Goal: Task Accomplishment & Management: Manage account settings

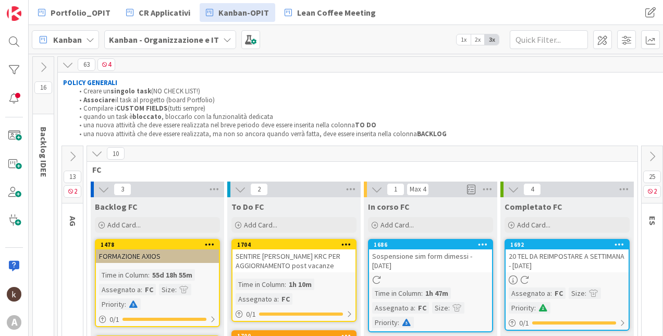
click at [96, 158] on icon at bounding box center [96, 153] width 11 height 11
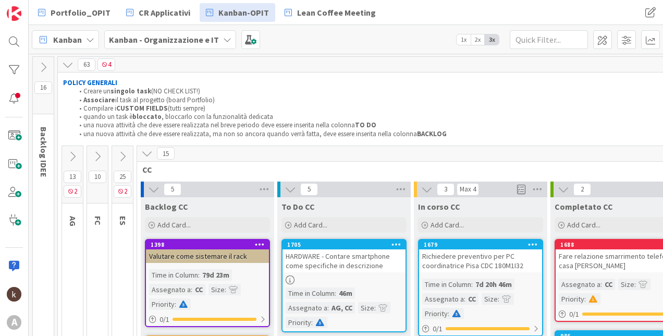
click at [121, 156] on icon at bounding box center [122, 156] width 11 height 11
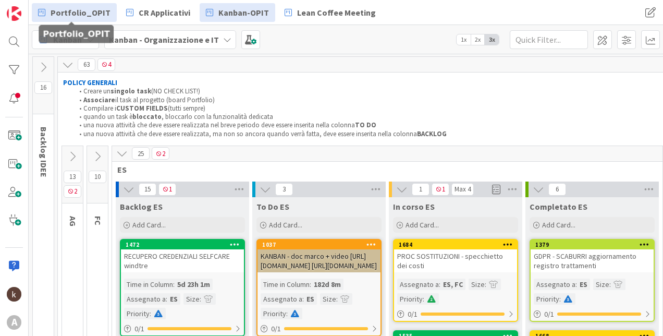
click at [69, 16] on span "Portfolio_OPIT" at bounding box center [81, 12] width 60 height 13
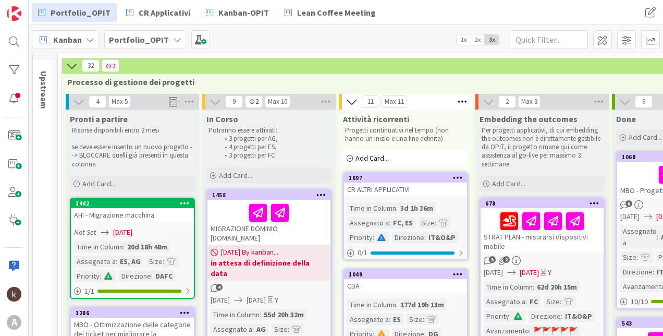
scroll to position [55, 0]
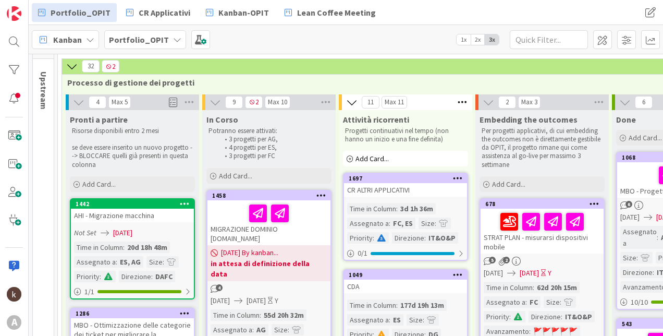
click at [68, 66] on icon at bounding box center [71, 65] width 11 height 11
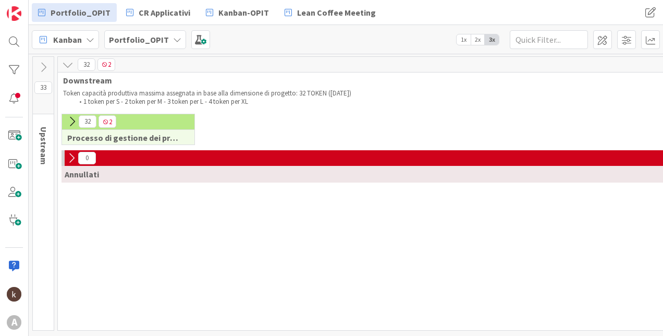
scroll to position [3, 0]
click at [69, 62] on icon at bounding box center [67, 64] width 11 height 11
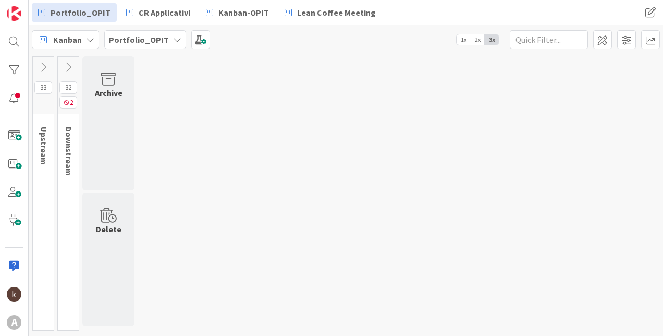
click at [39, 69] on icon at bounding box center [43, 67] width 11 height 11
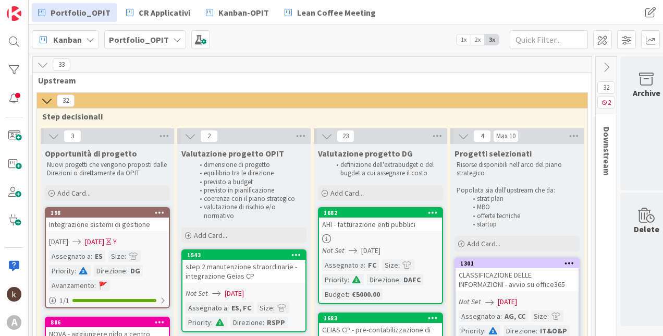
click at [45, 65] on icon at bounding box center [42, 64] width 11 height 11
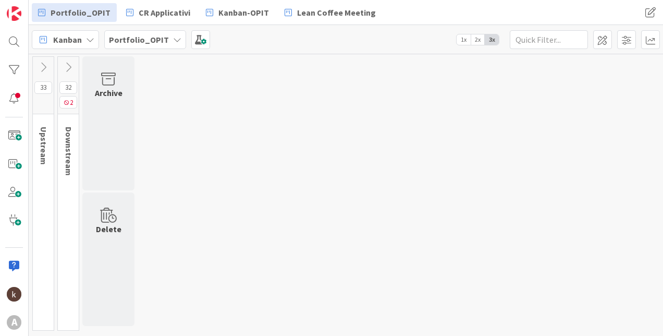
click at [61, 69] on button at bounding box center [68, 67] width 21 height 16
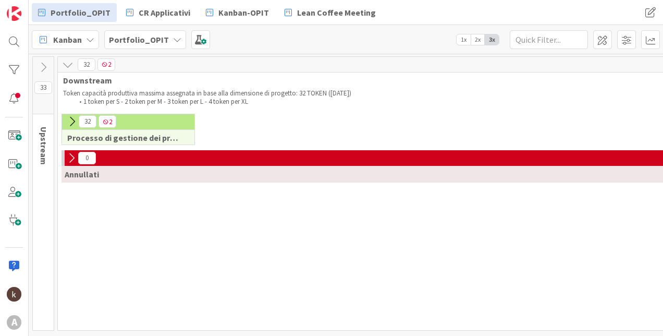
click at [66, 69] on icon at bounding box center [67, 64] width 11 height 11
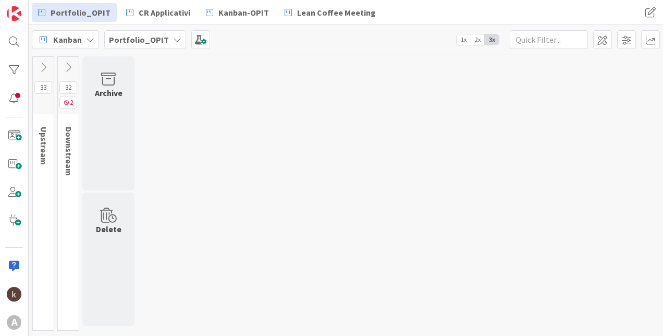
click at [66, 69] on icon at bounding box center [68, 67] width 11 height 11
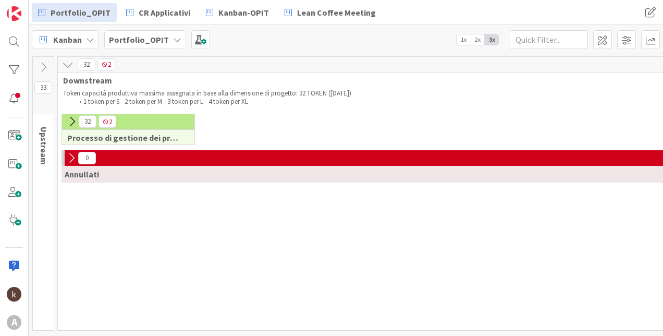
click at [71, 122] on icon at bounding box center [71, 121] width 11 height 11
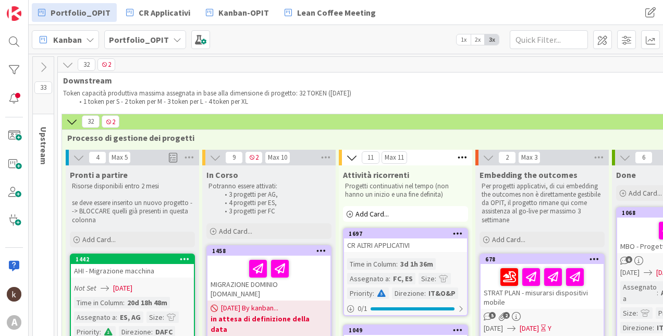
click at [76, 157] on icon at bounding box center [78, 157] width 11 height 11
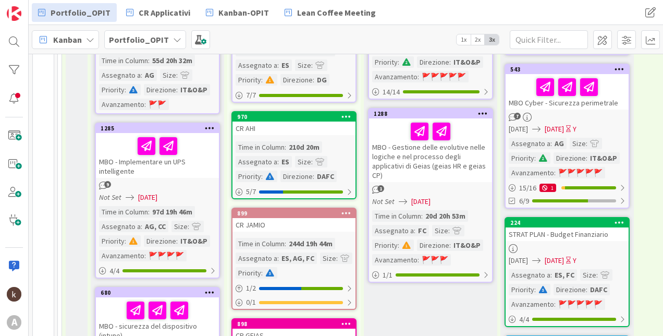
scroll to position [313, 0]
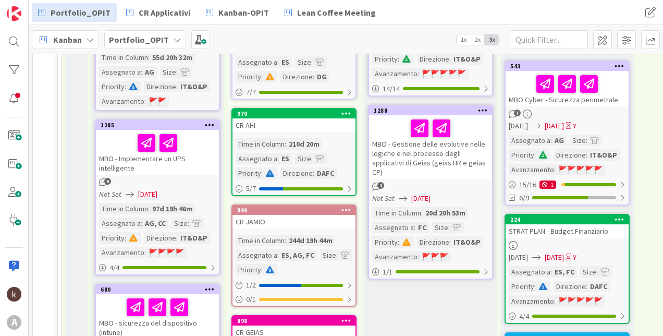
click at [192, 178] on div "9" at bounding box center [157, 182] width 123 height 9
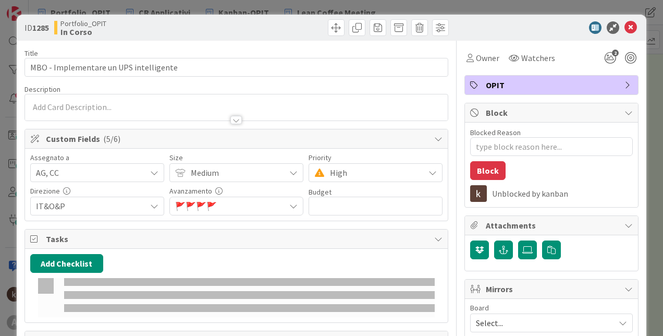
click at [277, 206] on span "🚩 🚩 🚩 🚩" at bounding box center [230, 206] width 110 height 15
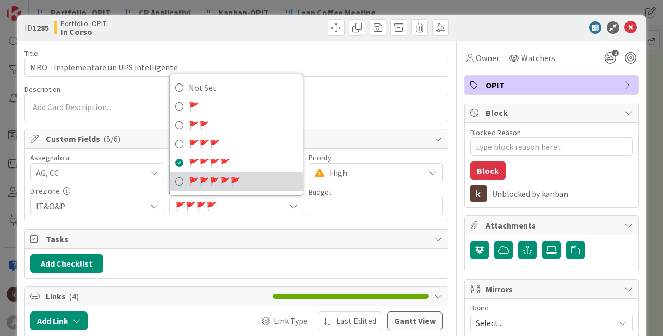
click at [202, 188] on span "🚩 🚩 🚩 🚩 🚩" at bounding box center [215, 182] width 52 height 16
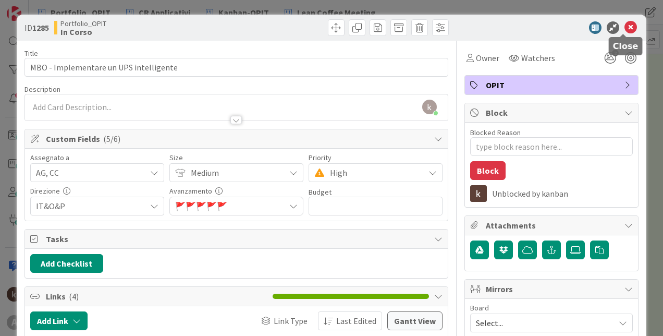
click at [625, 29] on icon at bounding box center [631, 27] width 13 height 13
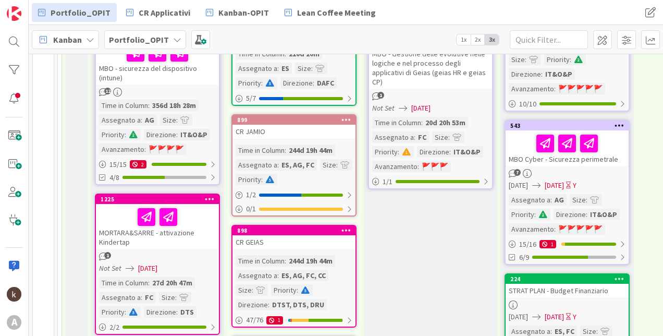
scroll to position [465, 0]
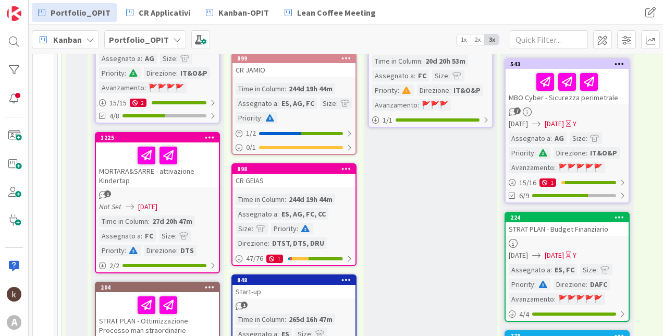
click at [188, 164] on div "MORTARA&SARRE - attivazione Kindertap" at bounding box center [157, 164] width 123 height 45
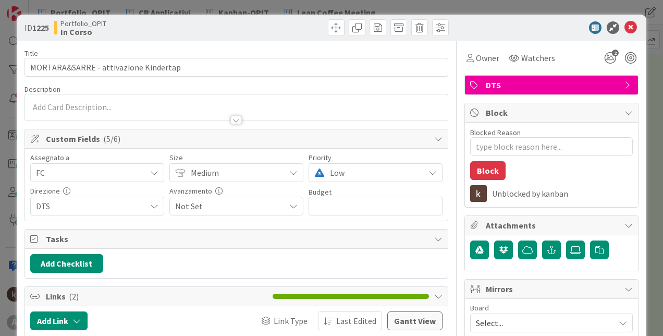
type textarea "x"
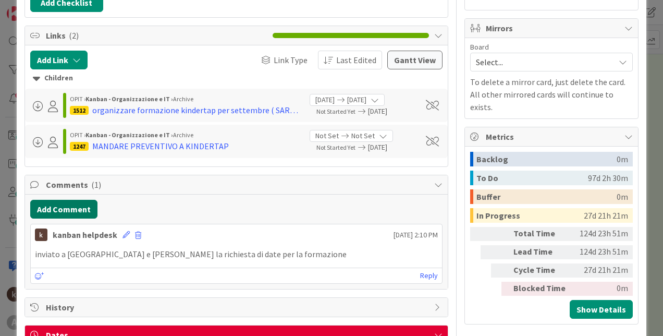
click at [47, 210] on button "Add Comment" at bounding box center [63, 209] width 67 height 19
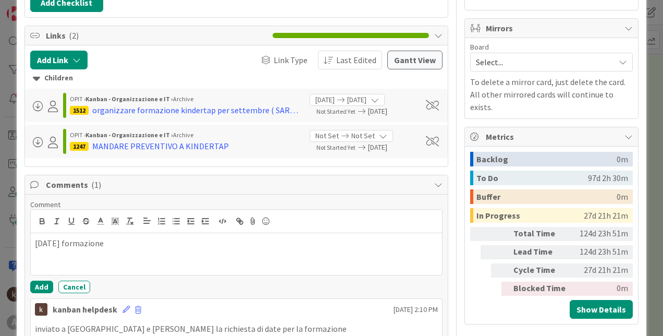
click at [43, 280] on div "Comment [DATE] formazione Add Cancel" at bounding box center [236, 246] width 412 height 93
click at [43, 283] on button "Add" at bounding box center [41, 287] width 23 height 13
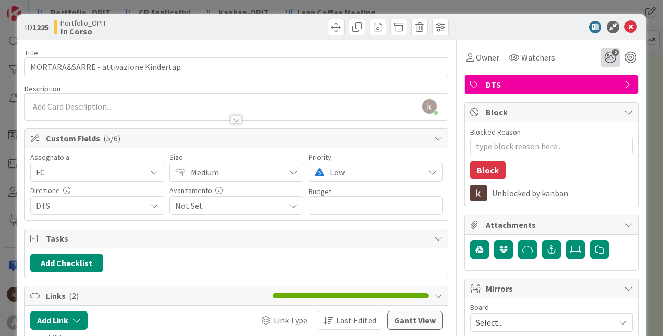
scroll to position [0, 0]
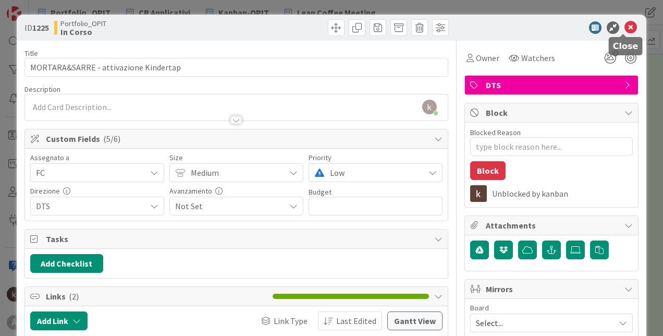
click at [628, 27] on icon at bounding box center [631, 27] width 13 height 13
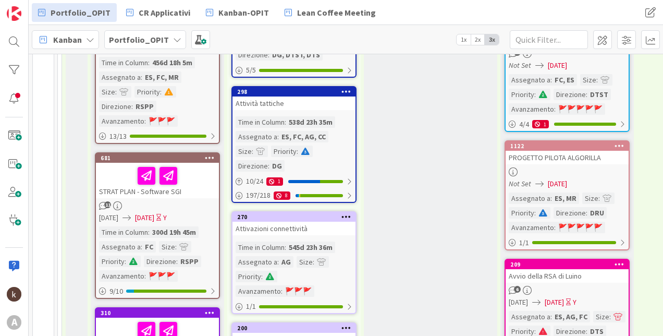
scroll to position [777, 0]
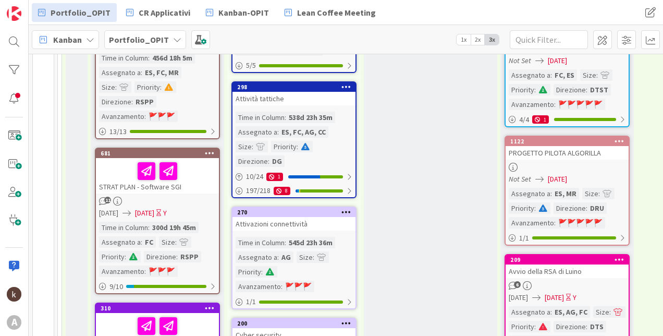
drag, startPoint x: 188, startPoint y: 183, endPoint x: 225, endPoint y: 224, distance: 55.0
click at [225, 224] on div "8 2 Max 10 In Corso Potranno essere attivati: 3 progetti per AG, 4 progetti per…" at bounding box center [157, 219] width 137 height 1694
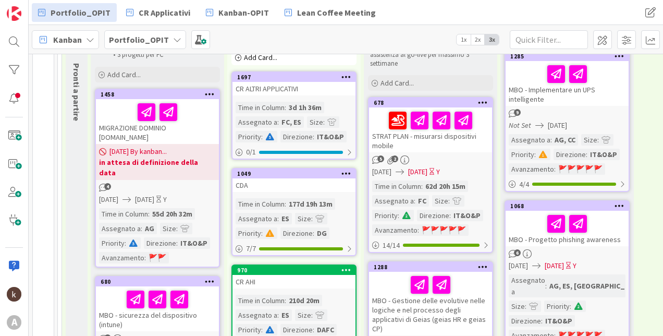
scroll to position [0, 0]
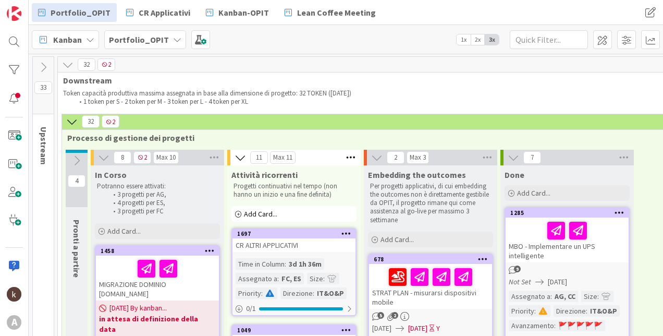
click at [73, 159] on icon at bounding box center [76, 160] width 11 height 11
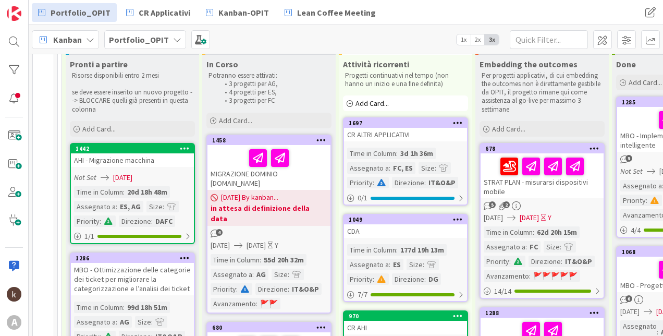
scroll to position [104, 0]
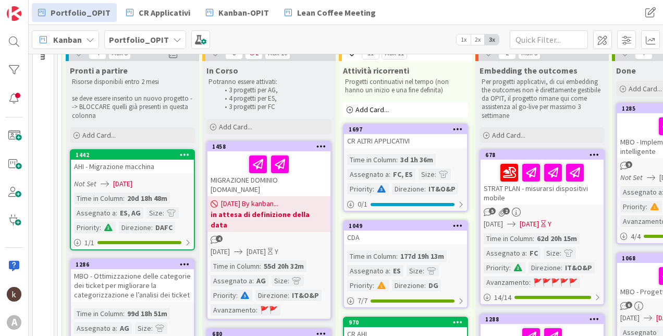
click at [477, 41] on span "2x" at bounding box center [478, 39] width 14 height 10
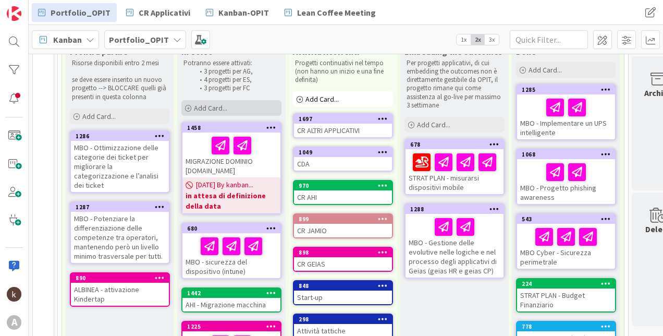
scroll to position [127, 0]
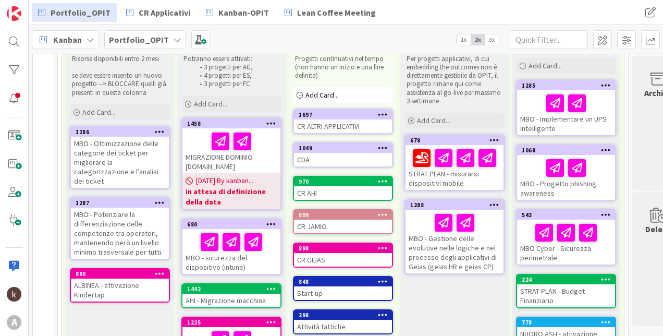
click at [497, 40] on span "3x" at bounding box center [492, 39] width 14 height 10
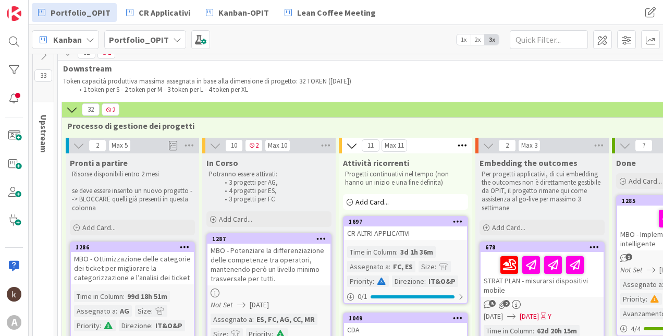
scroll to position [116, 0]
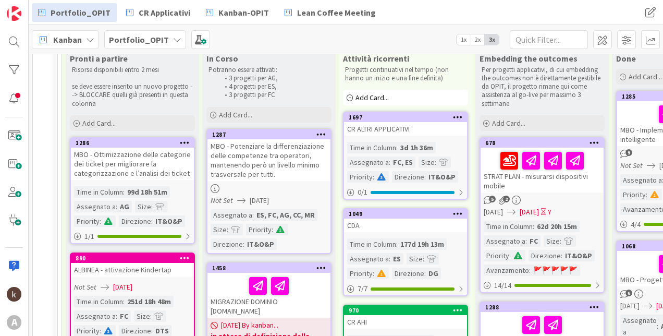
click at [278, 155] on div "MBO - Potenziare la differenziazione delle competenze tra operatori, mantenendo…" at bounding box center [269, 160] width 123 height 42
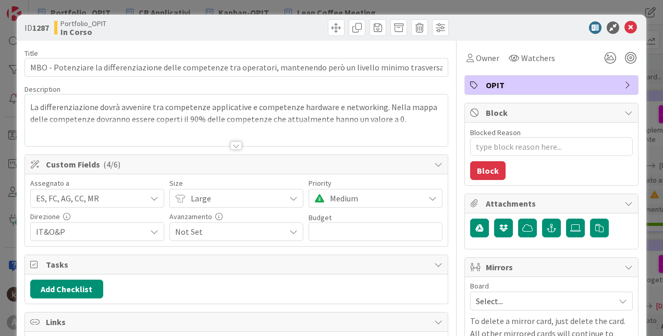
click at [242, 230] on span "Not Set" at bounding box center [230, 231] width 110 height 15
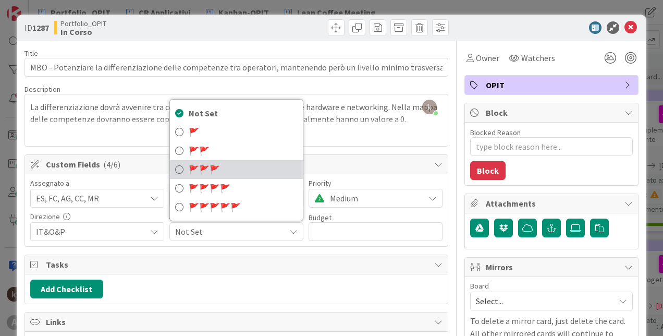
click at [190, 170] on span "🚩" at bounding box center [194, 169] width 10 height 10
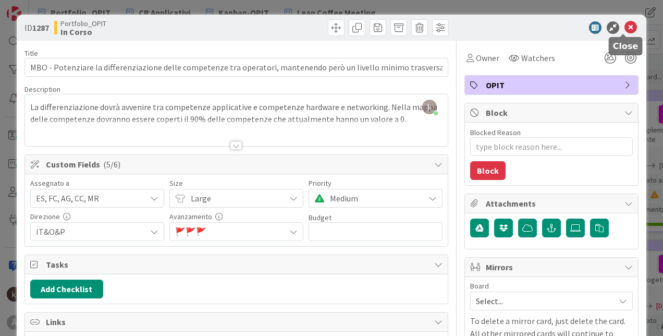
click at [625, 28] on icon at bounding box center [631, 27] width 13 height 13
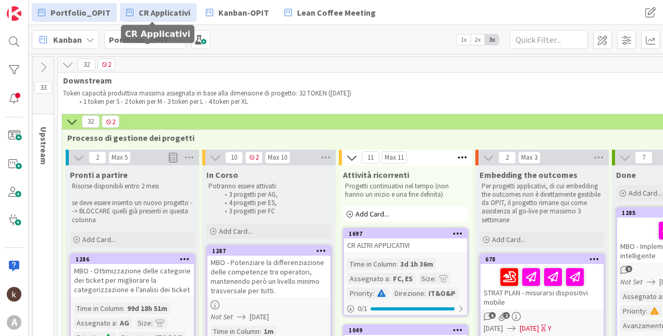
click at [139, 11] on span "CR Applicativi" at bounding box center [165, 12] width 52 height 13
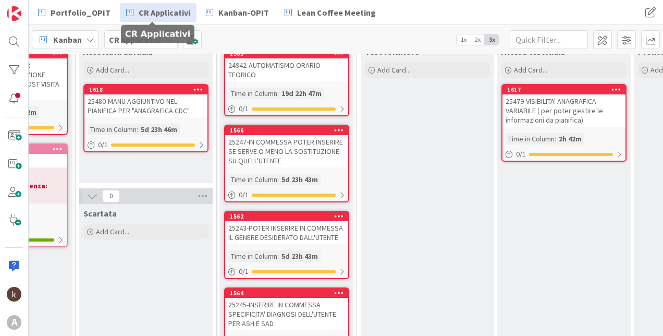
scroll to position [80, 657]
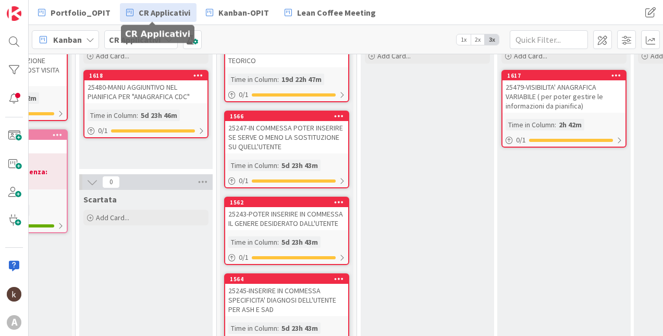
click at [569, 98] on div "25479-VISIBILITA' ANAGRAFICA VARIABILE ( per poter gestire le informazioni da p…" at bounding box center [564, 96] width 123 height 32
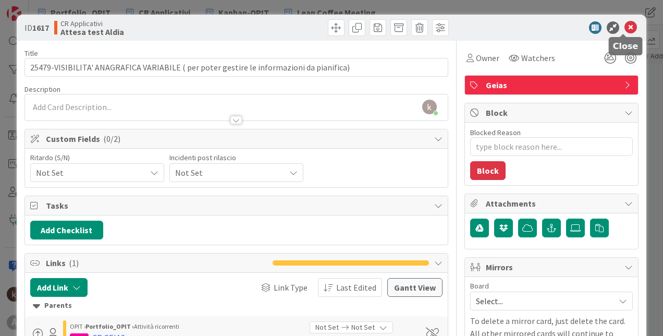
click at [625, 27] on icon at bounding box center [631, 27] width 13 height 13
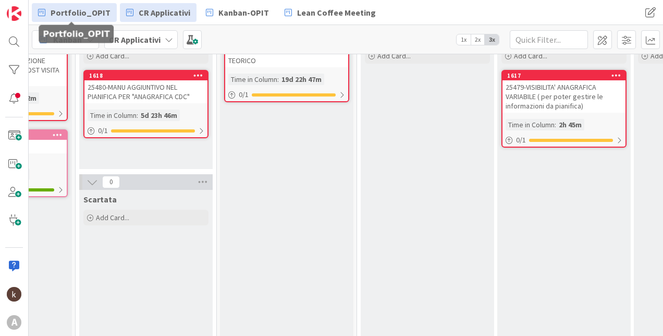
click at [77, 14] on span "Portfolio_OPIT" at bounding box center [81, 12] width 60 height 13
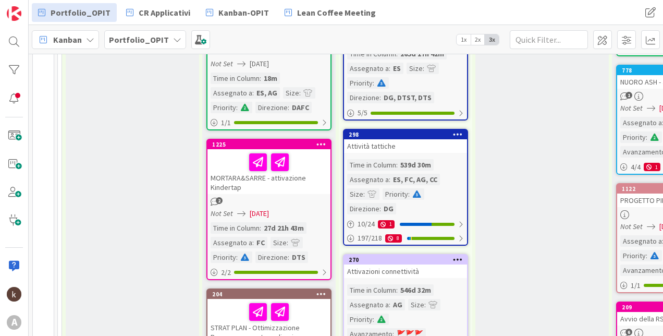
scroll to position [574, 0]
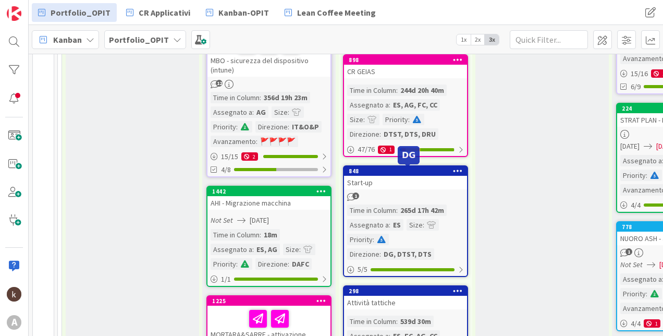
click at [408, 178] on div "Start-up" at bounding box center [405, 183] width 123 height 14
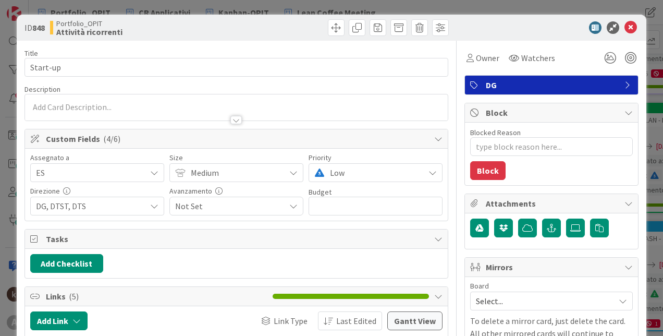
type textarea "x"
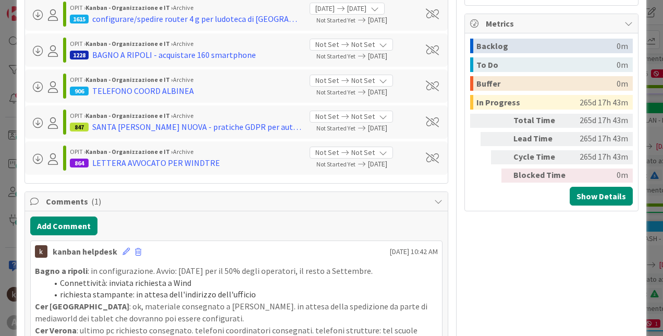
scroll to position [365, 0]
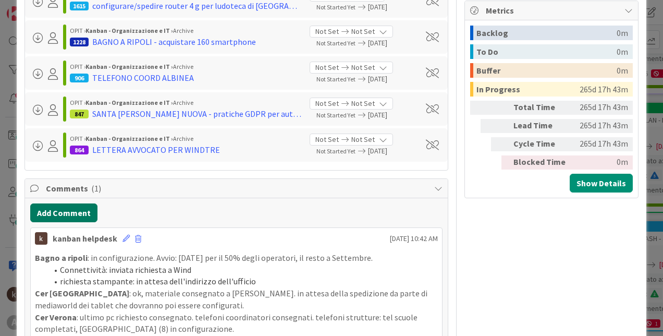
click at [66, 211] on button "Add Comment" at bounding box center [63, 212] width 67 height 19
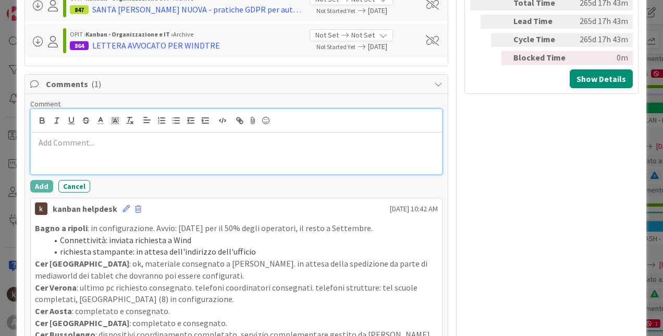
scroll to position [521, 0]
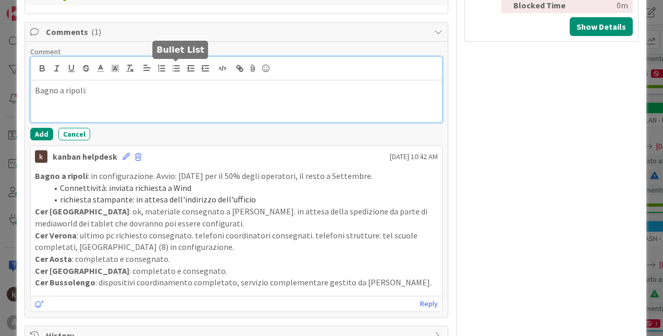
click at [177, 68] on line "button" at bounding box center [177, 68] width 5 height 0
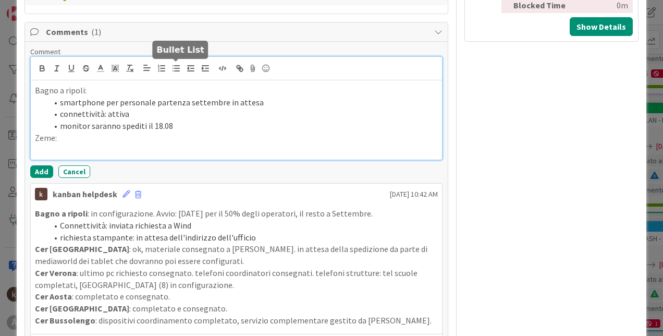
click at [178, 68] on line "button" at bounding box center [177, 68] width 5 height 0
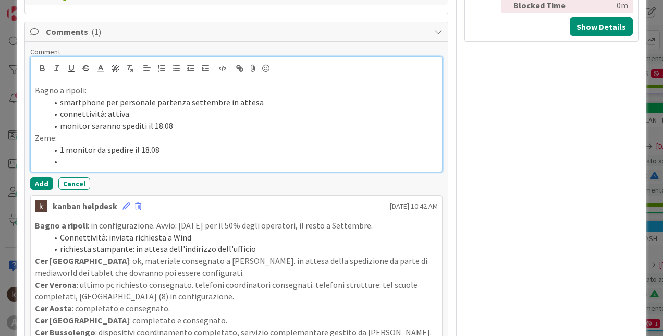
scroll to position [574, 0]
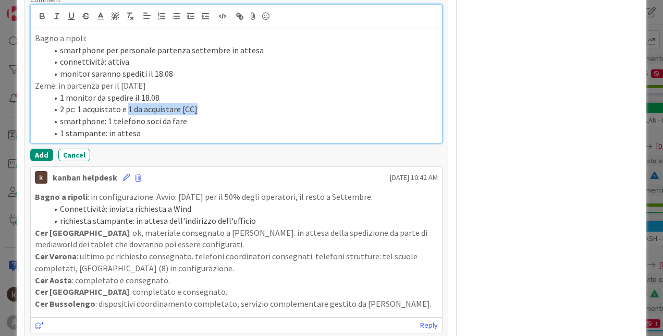
drag, startPoint x: 129, startPoint y: 108, endPoint x: 196, endPoint y: 108, distance: 66.7
click at [196, 108] on li "2 pc: 1 acquistato e 1 da acquistare [CC]" at bounding box center [242, 109] width 391 height 12
click at [114, 14] on icon at bounding box center [115, 15] width 9 height 9
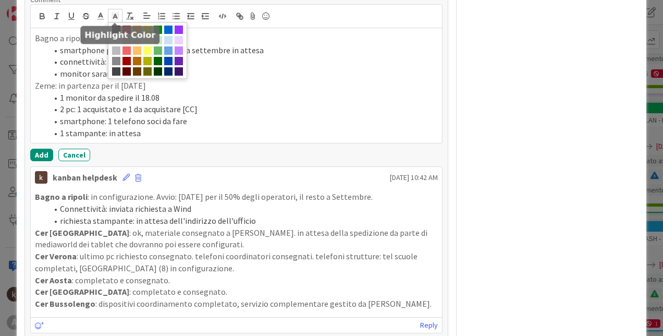
click at [149, 28] on body "A Portfolio_OPIT CR Applicativi Kanban-OPIT Lean Coffee Meeting Portfolio_OPIT …" at bounding box center [331, 168] width 663 height 336
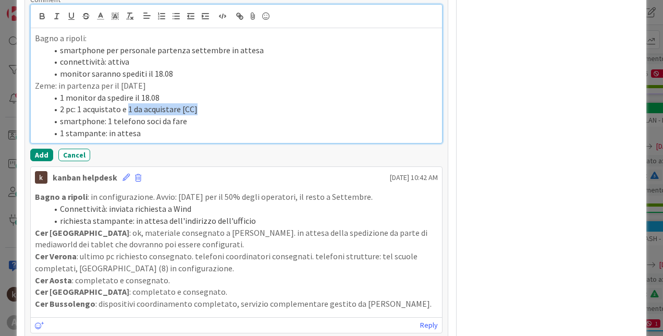
drag, startPoint x: 197, startPoint y: 107, endPoint x: 128, endPoint y: 111, distance: 69.4
click at [128, 111] on li "2 pc: 1 acquistato e 1 da acquistare [CC]" at bounding box center [242, 109] width 391 height 12
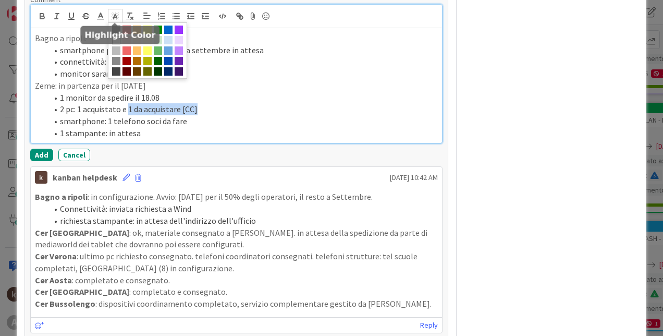
click at [115, 15] on polyline at bounding box center [115, 16] width 4 height 4
click at [146, 51] on span at bounding box center [147, 50] width 8 height 8
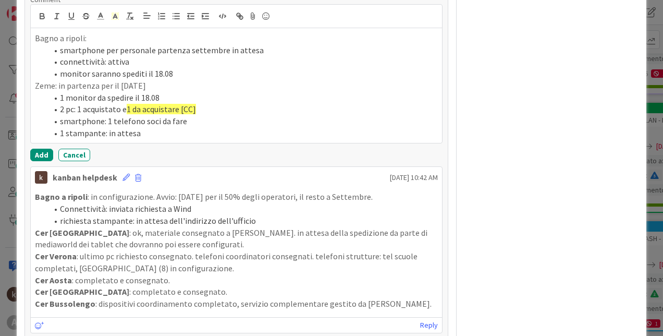
click at [143, 150] on div "Add Cancel" at bounding box center [236, 155] width 412 height 13
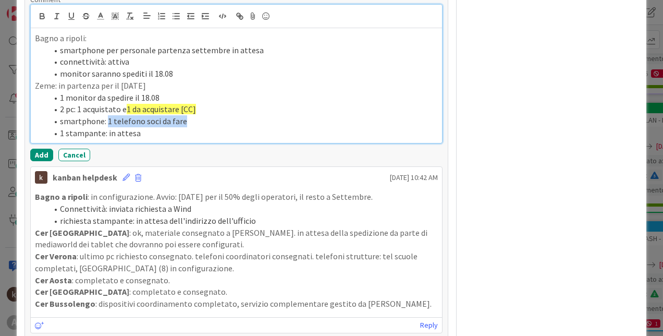
drag, startPoint x: 187, startPoint y: 119, endPoint x: 107, endPoint y: 123, distance: 79.4
click at [107, 123] on li "smartphone: 1 telefono soci da fare" at bounding box center [242, 121] width 391 height 12
click at [117, 19] on icon at bounding box center [115, 15] width 9 height 9
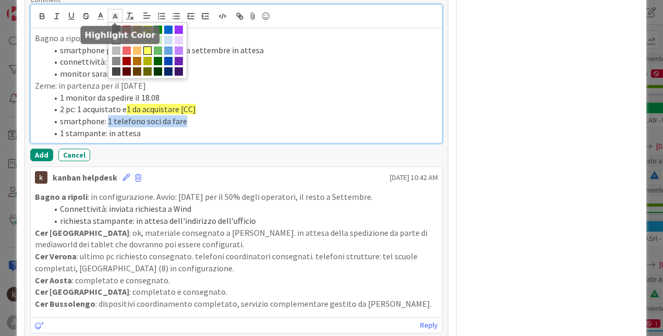
click at [144, 51] on span at bounding box center [147, 50] width 8 height 8
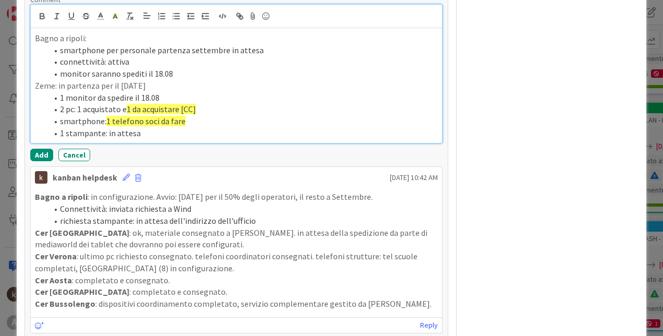
click at [152, 135] on li "1 stampante: in attesa" at bounding box center [242, 133] width 391 height 12
drag, startPoint x: 95, startPoint y: 98, endPoint x: 131, endPoint y: 97, distance: 36.5
click at [131, 97] on li "1 monitor da spedire il 18.08" at bounding box center [242, 98] width 391 height 12
drag, startPoint x: 66, startPoint y: 100, endPoint x: 130, endPoint y: 95, distance: 63.7
click at [130, 95] on li "1 monitor da spedire il 18.08" at bounding box center [242, 98] width 391 height 12
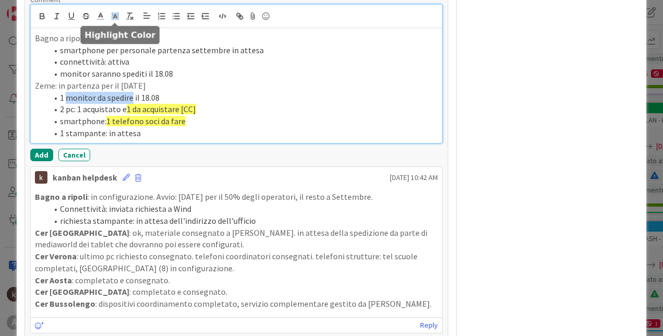
click at [113, 15] on icon at bounding box center [115, 15] width 9 height 9
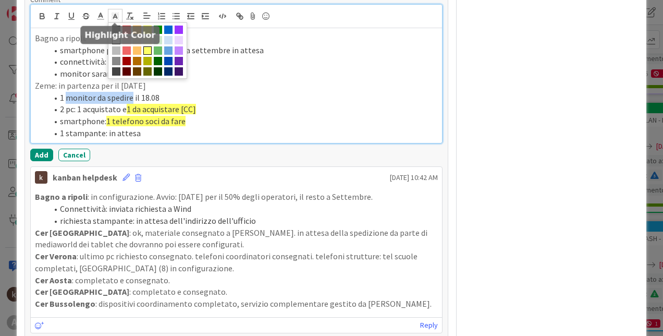
click at [144, 48] on span at bounding box center [147, 50] width 8 height 8
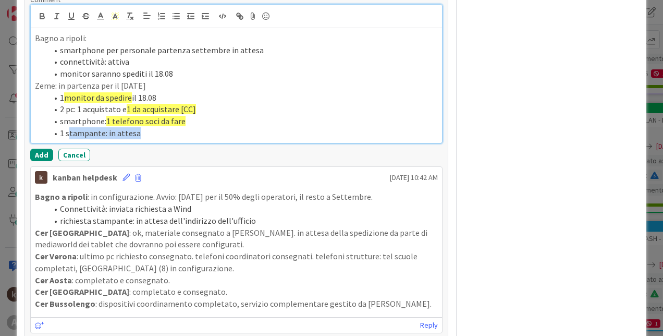
drag, startPoint x: 68, startPoint y: 135, endPoint x: 140, endPoint y: 127, distance: 72.3
click at [140, 127] on li "1 stampante: in attesa" at bounding box center [242, 133] width 391 height 12
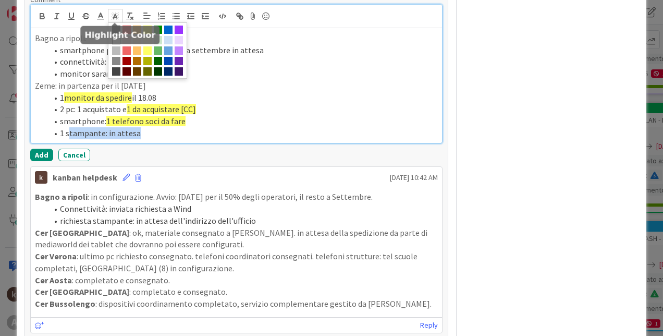
click at [117, 16] on polygon at bounding box center [117, 16] width 1 height 1
click at [145, 48] on span at bounding box center [147, 50] width 8 height 8
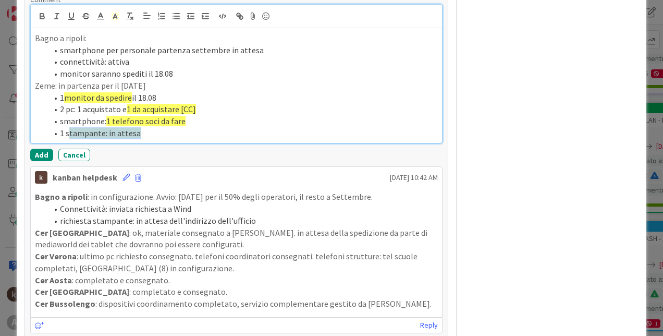
click at [158, 138] on li "1 s tampante: in attesa" at bounding box center [242, 133] width 391 height 12
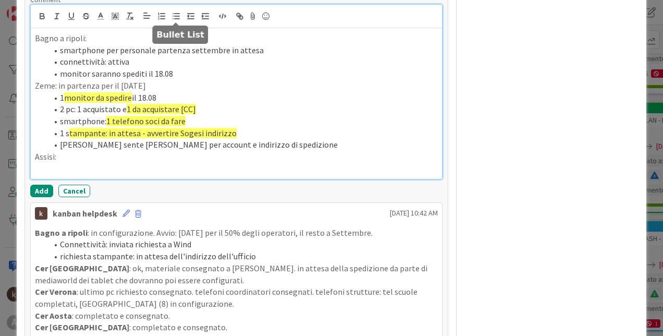
click at [176, 16] on line "button" at bounding box center [177, 16] width 5 height 0
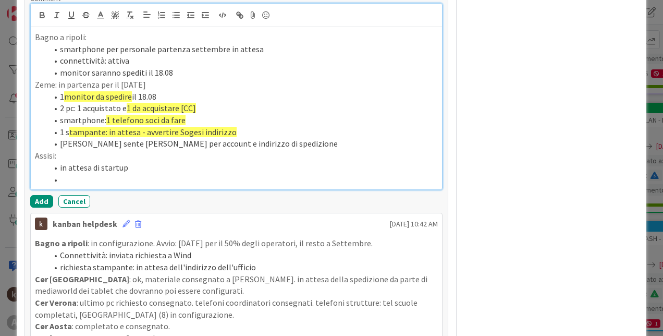
scroll to position [521, 0]
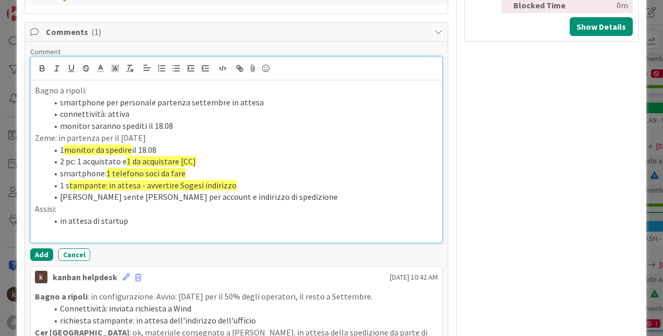
click at [48, 88] on p "Bagno a ripoli:" at bounding box center [236, 90] width 403 height 12
click at [43, 65] on icon "button" at bounding box center [42, 68] width 9 height 9
drag, startPoint x: 84, startPoint y: 93, endPoint x: 59, endPoint y: 93, distance: 25.0
click at [59, 93] on p "Bagno a ripoli:" at bounding box center [236, 90] width 403 height 12
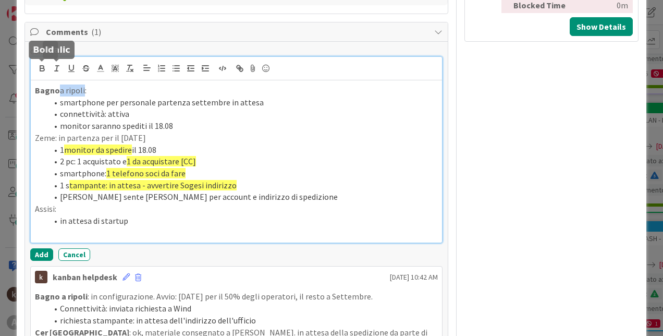
click at [40, 72] on icon "button" at bounding box center [42, 68] width 9 height 9
click at [46, 132] on p "Zeme: in partenza per il [DATE]" at bounding box center [236, 138] width 403 height 12
click at [42, 66] on icon "button" at bounding box center [42, 67] width 4 height 3
click at [41, 209] on p "Assisi:" at bounding box center [236, 209] width 403 height 12
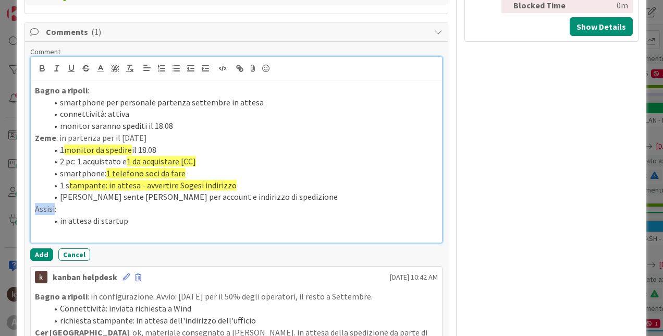
click at [41, 209] on p "Assisi:" at bounding box center [236, 209] width 403 height 12
click at [42, 67] on icon "button" at bounding box center [42, 68] width 9 height 9
click at [137, 238] on p at bounding box center [236, 233] width 403 height 12
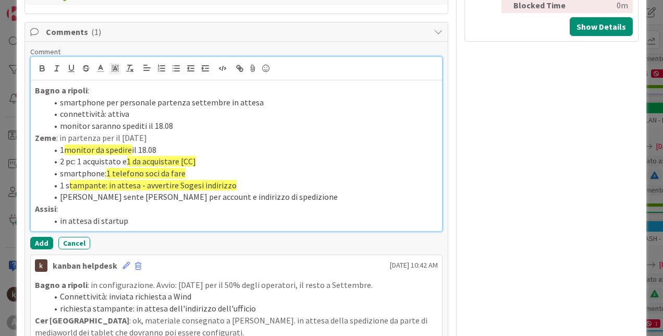
click at [173, 92] on p "Bagno a ripoli :" at bounding box center [236, 90] width 403 height 12
click at [59, 139] on p "Zeme : in partenza per il [DATE]" at bounding box center [236, 138] width 403 height 12
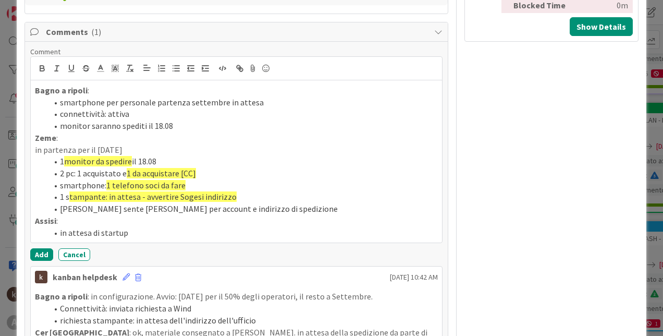
click at [55, 254] on div "Add Cancel" at bounding box center [236, 254] width 412 height 13
click at [46, 256] on button "Add" at bounding box center [41, 254] width 23 height 13
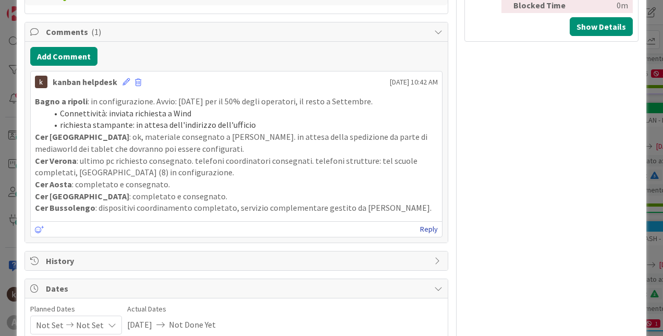
type textarea "x"
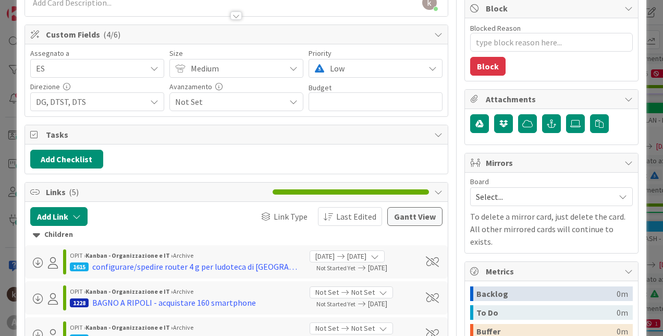
scroll to position [0, 0]
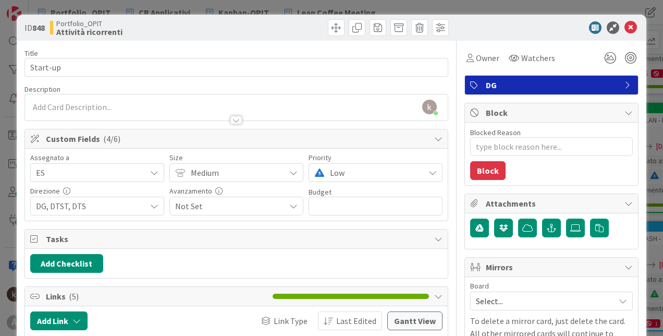
click at [623, 18] on div "ID 848 Portfolio_OPIT Attività ricorrenti" at bounding box center [332, 28] width 630 height 26
click at [625, 25] on icon at bounding box center [631, 27] width 13 height 13
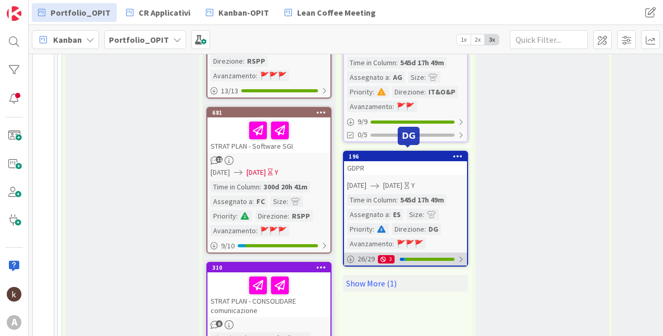
scroll to position [1095, 0]
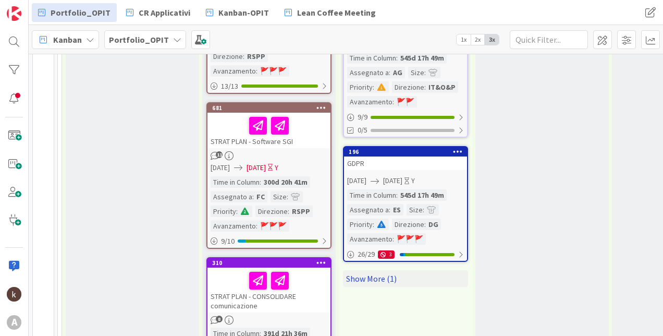
click at [369, 276] on link "Show More (1)" at bounding box center [405, 278] width 125 height 17
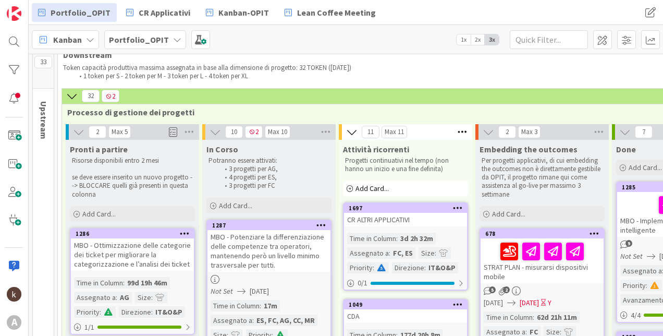
scroll to position [0, 0]
